Goal: Navigation & Orientation: Go to known website

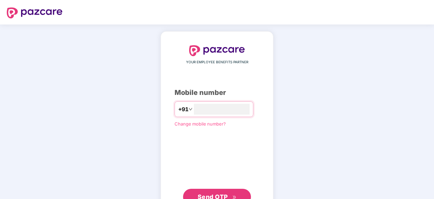
type input "**********"
click at [206, 195] on span "Send OTP" at bounding box center [213, 195] width 30 height 7
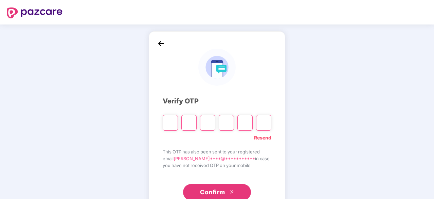
type input "*"
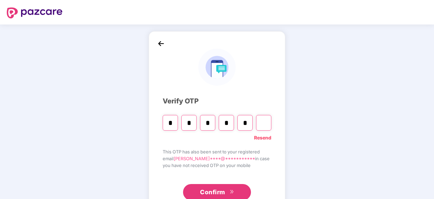
type input "*"
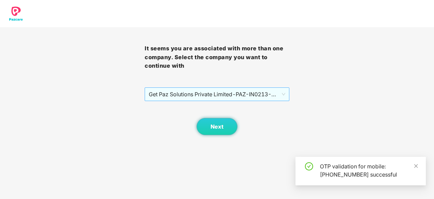
click at [249, 92] on span "Get Paz Solutions Private Limited - PAZ-IN0213 - EMPLOYEE" at bounding box center [217, 94] width 136 height 13
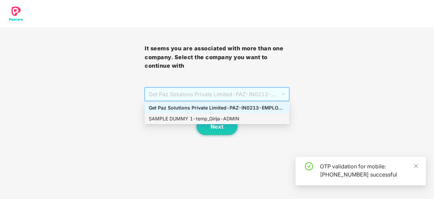
click at [231, 118] on div "SAMPLE DUMMY 1 - temp_Girija - ADMIN" at bounding box center [217, 118] width 136 height 7
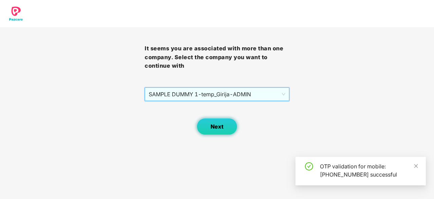
click at [218, 125] on span "Next" at bounding box center [216, 126] width 13 height 6
